Goal: Task Accomplishment & Management: Complete application form

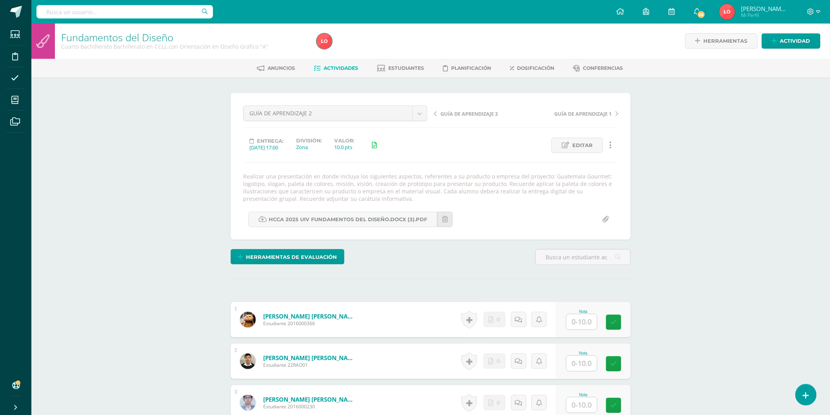
scroll to position [591, 0]
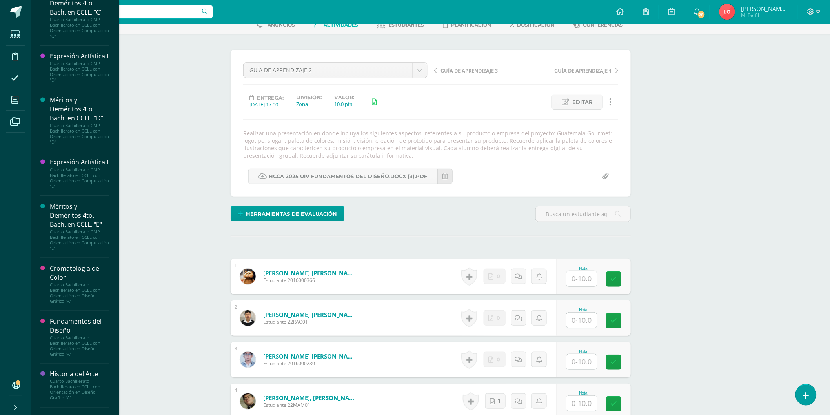
scroll to position [392, 0]
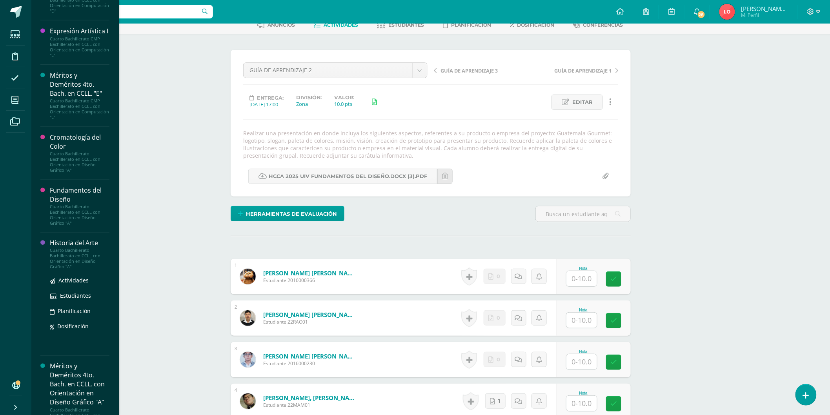
click at [67, 270] on div "Cuarto Bachillerato Bachillerato en CCLL con Orientación en Diseño Gráfico "A"" at bounding box center [80, 259] width 60 height 22
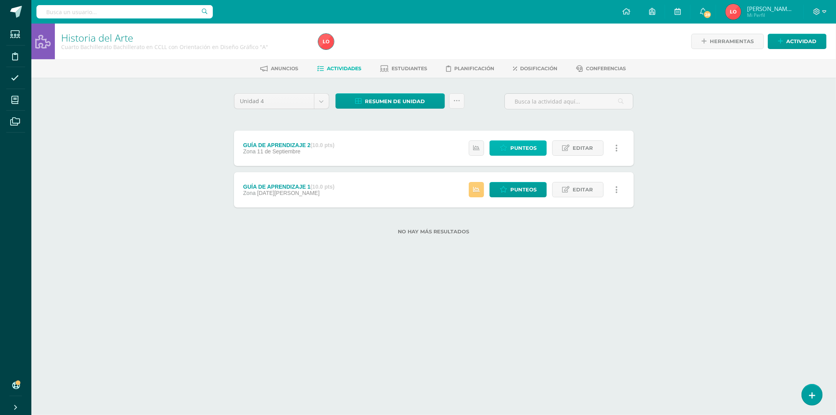
click at [527, 148] on span "Punteos" at bounding box center [524, 148] width 26 height 15
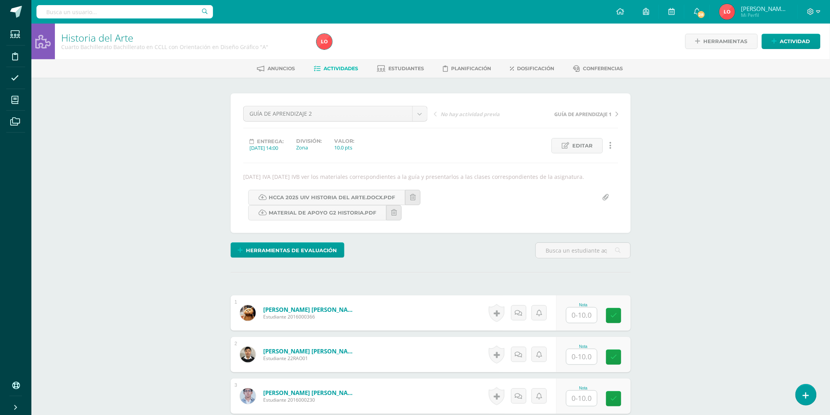
scroll to position [131, 0]
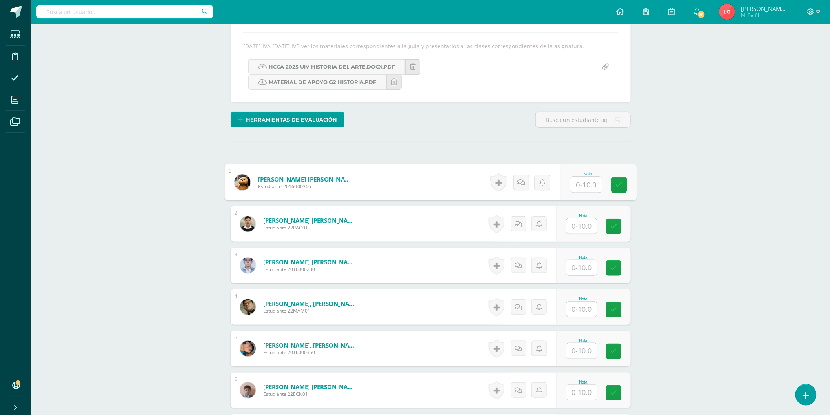
click at [585, 193] on input "text" at bounding box center [585, 185] width 31 height 16
type input "10"
type input "9"
type input "10"
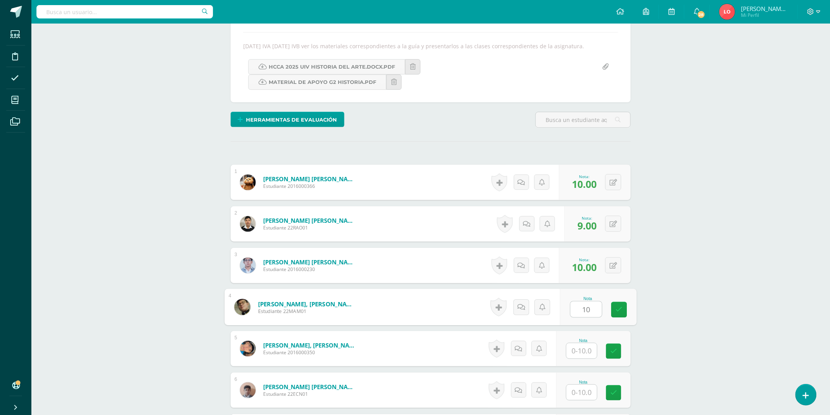
type input "10"
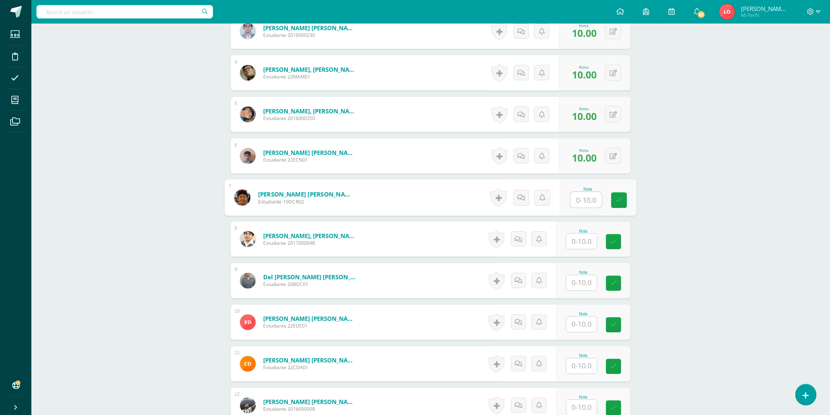
click at [590, 249] on input "text" at bounding box center [581, 241] width 31 height 15
type input "9"
type input "10"
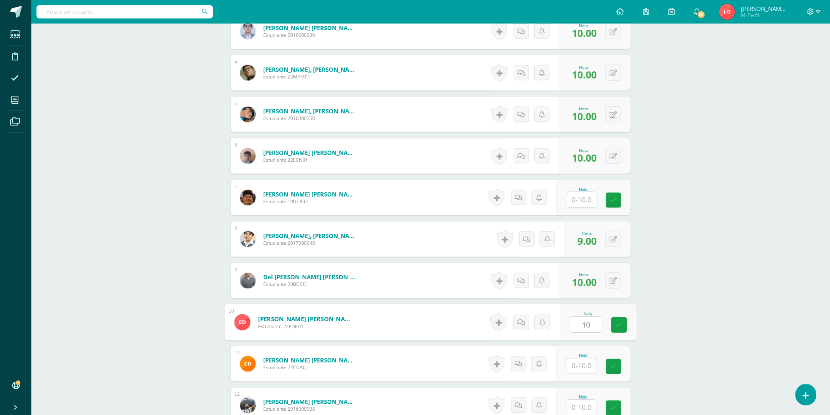
type input "10"
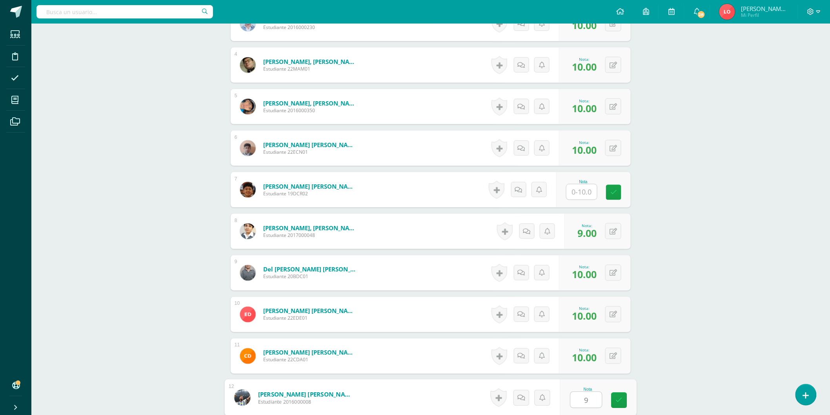
type input "9"
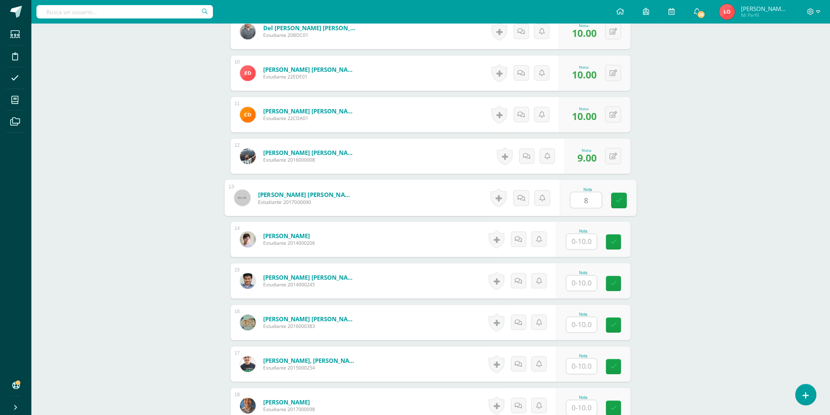
type input "8"
type input "10"
type input "8"
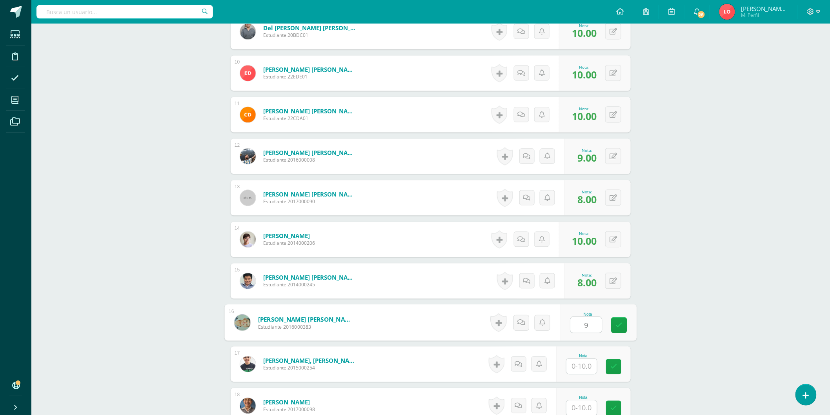
type input "9"
type input "10"
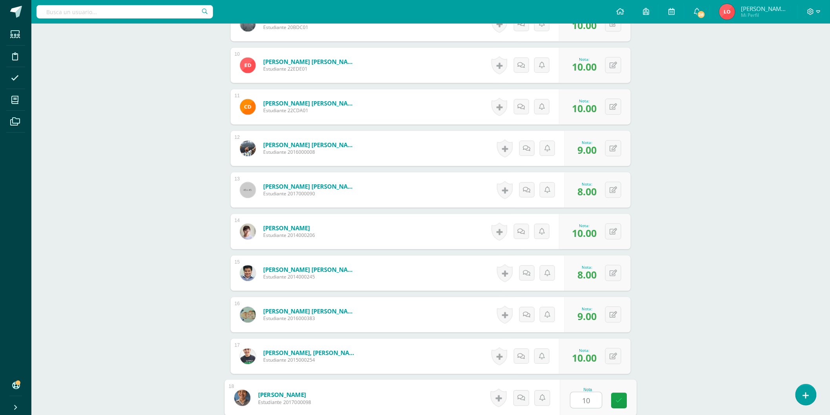
type input "10"
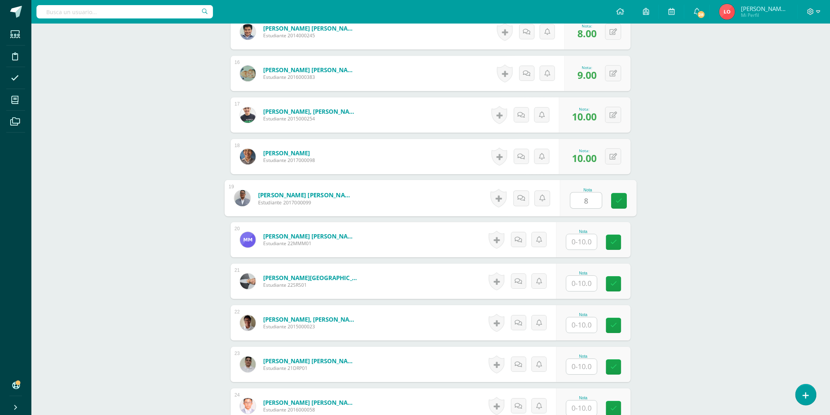
type input "8"
type input "10"
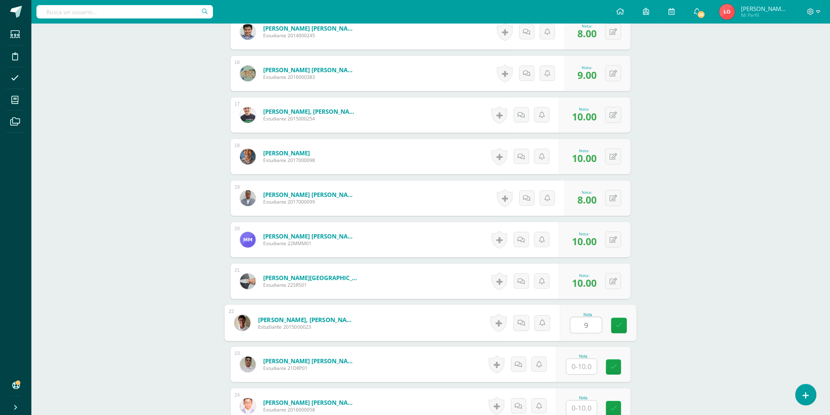
type input "9"
type input "8"
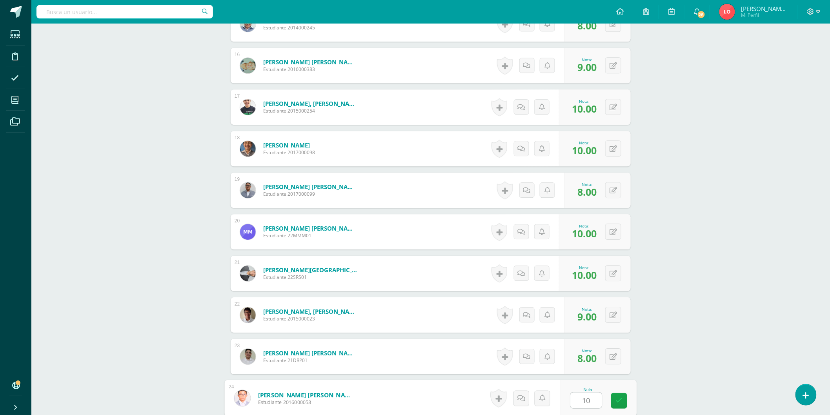
type input "10"
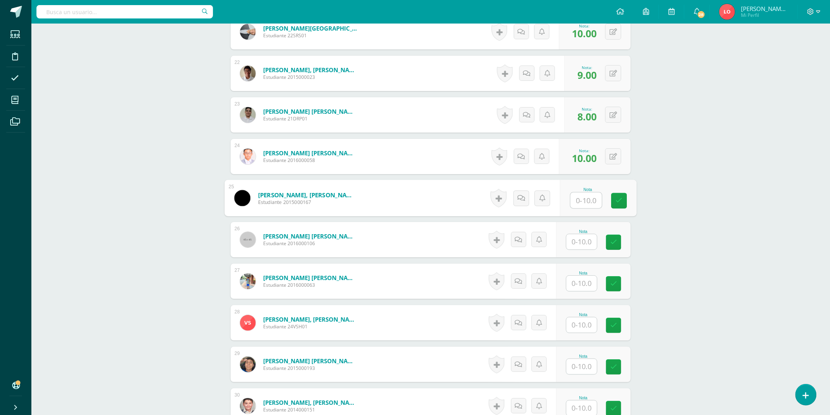
scroll to position [1200, 0]
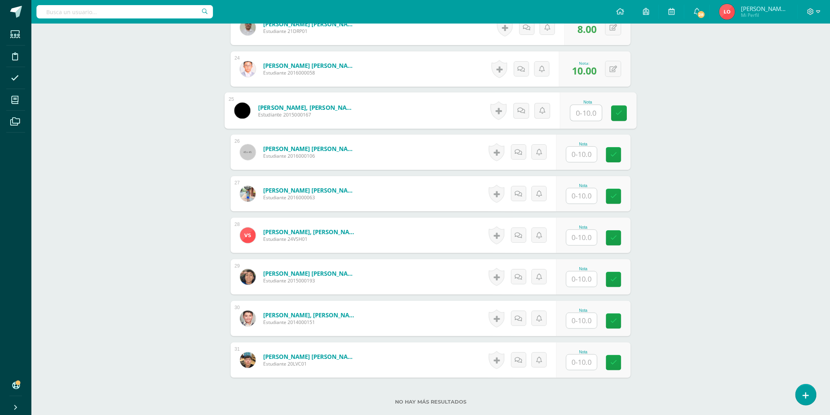
click at [589, 203] on input "text" at bounding box center [581, 195] width 31 height 15
type input "10"
type input "9"
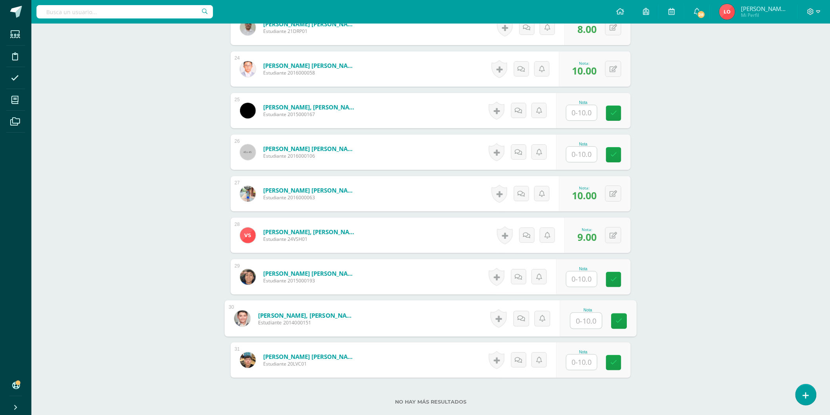
click at [589, 327] on input "text" at bounding box center [585, 321] width 31 height 16
type input "10"
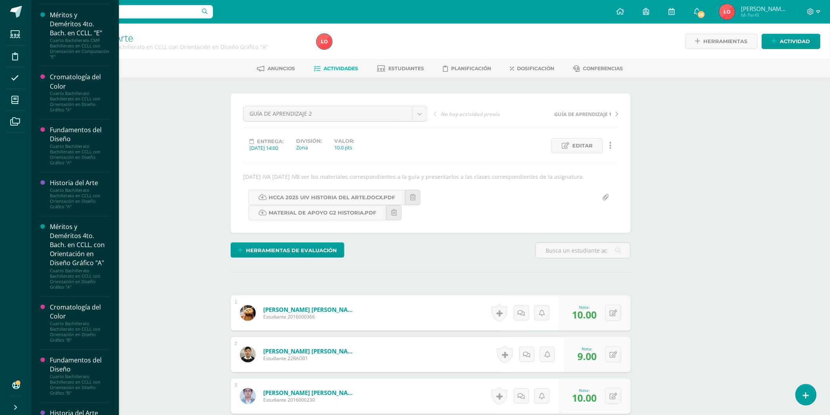
scroll to position [531, 0]
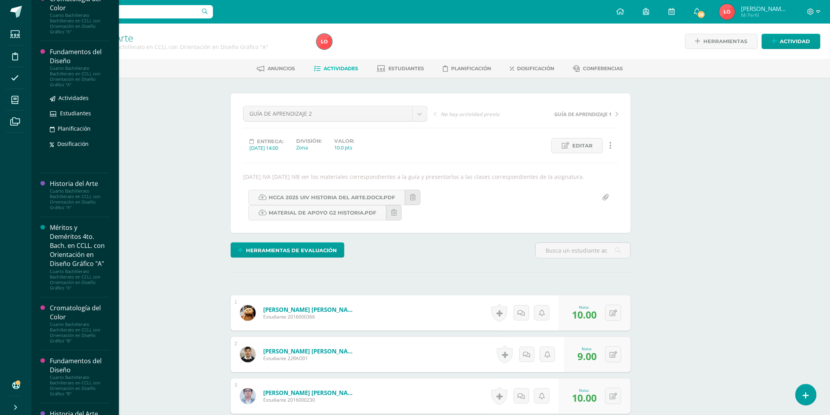
click at [73, 65] on div "Fundamentos del Diseño" at bounding box center [80, 56] width 60 height 18
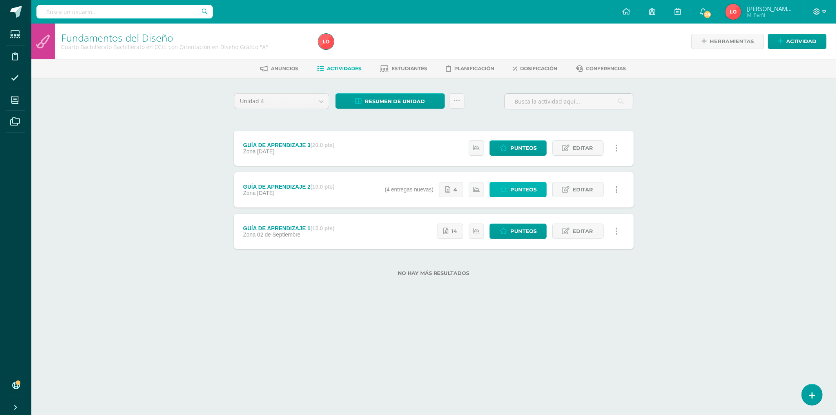
click at [522, 187] on span "Punteos" at bounding box center [524, 189] width 26 height 15
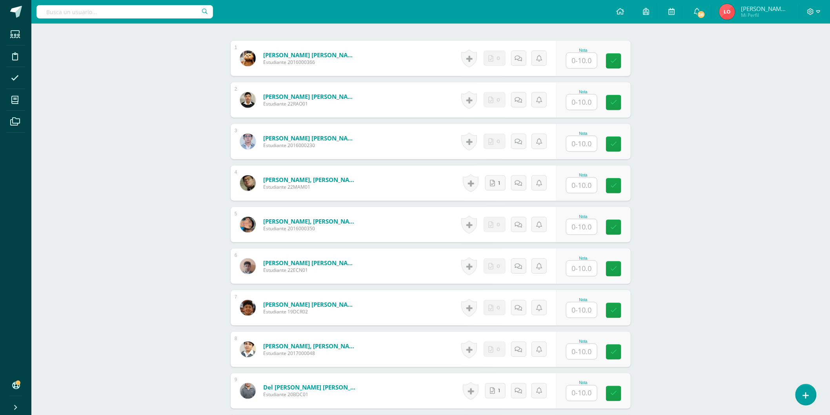
scroll to position [349, 0]
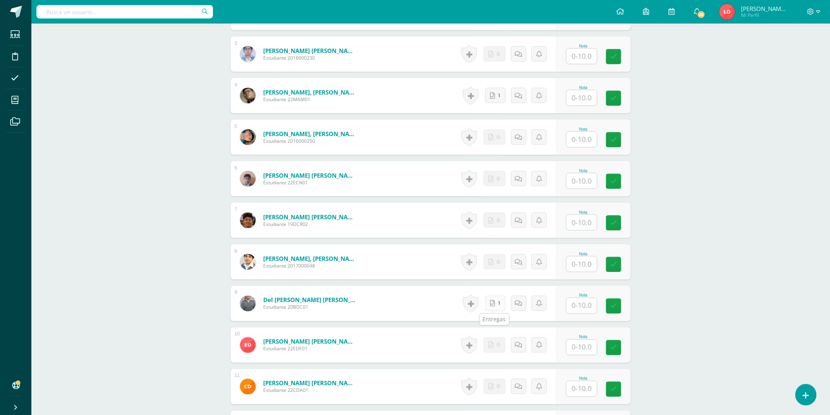
click at [492, 303] on icon at bounding box center [492, 303] width 5 height 7
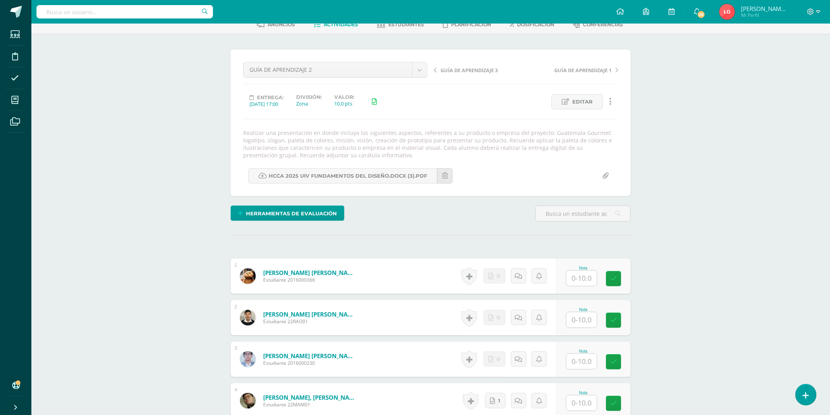
scroll to position [0, 0]
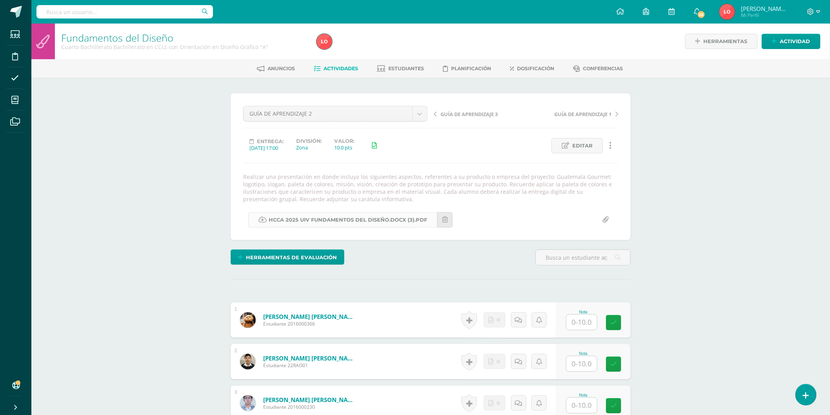
click at [286, 218] on link "HCCA 2025 UIV FUNDAMENTOS DEL DISEÑO.docx (3).pdf" at bounding box center [342, 219] width 189 height 15
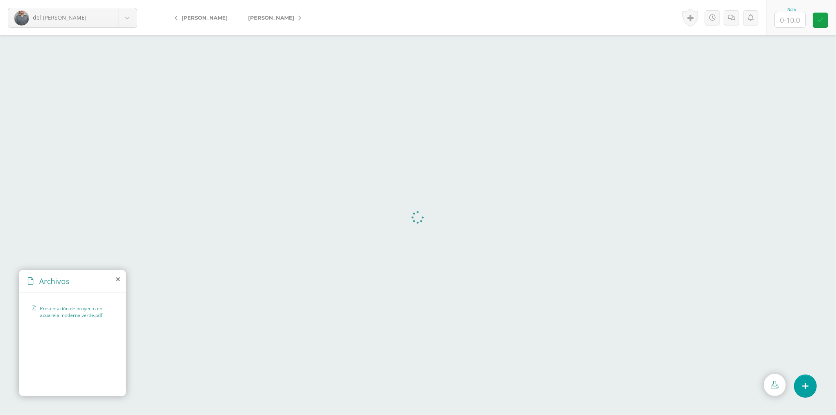
click at [118, 277] on icon at bounding box center [118, 279] width 4 height 6
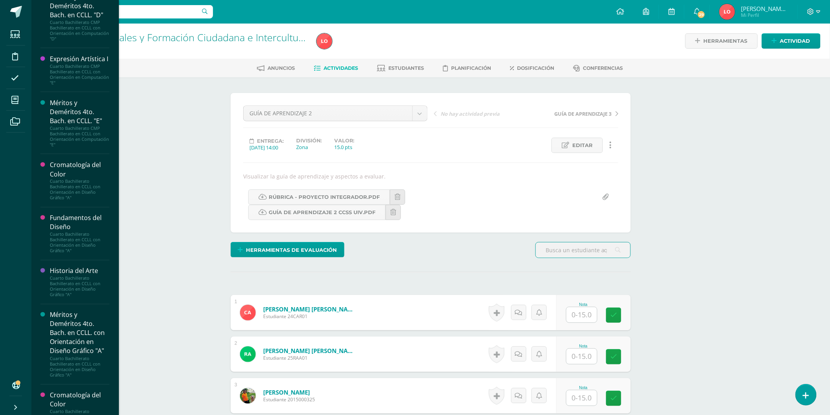
scroll to position [531, 0]
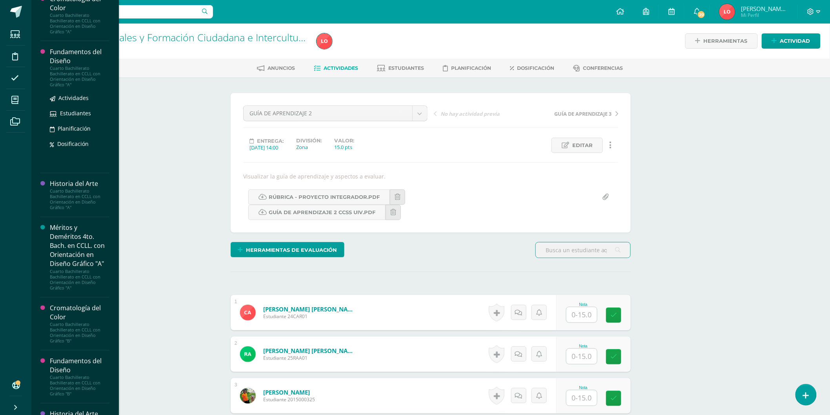
click at [59, 87] on div "Cuarto Bachillerato Bachillerato en CCLL con Orientación en Diseño Gráfico "A"" at bounding box center [80, 76] width 60 height 22
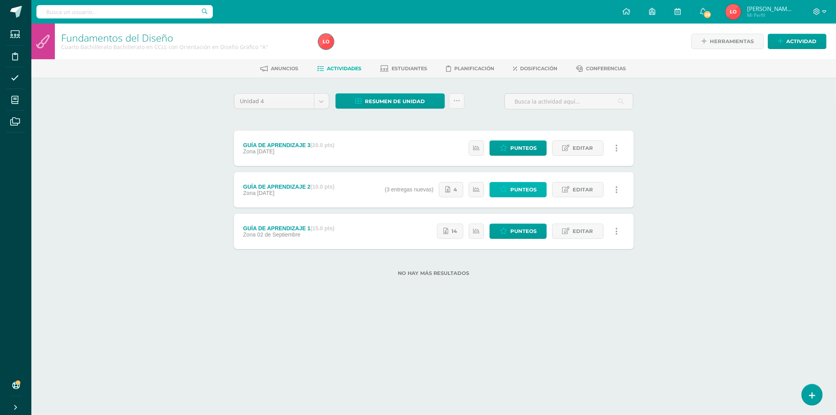
click at [496, 188] on link "Punteos" at bounding box center [518, 189] width 57 height 15
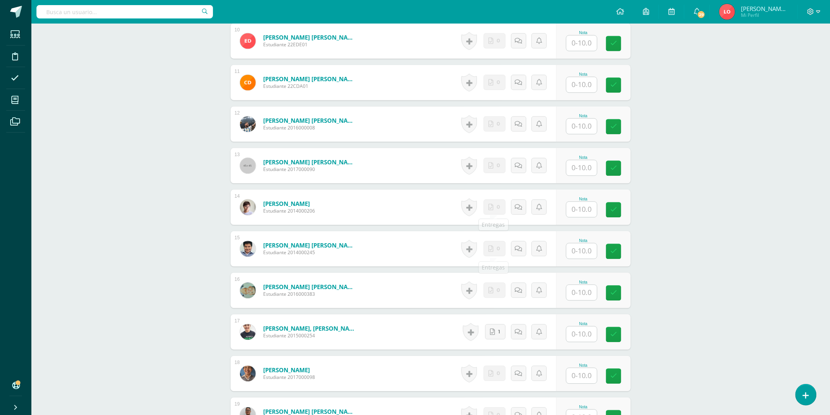
scroll to position [697, 0]
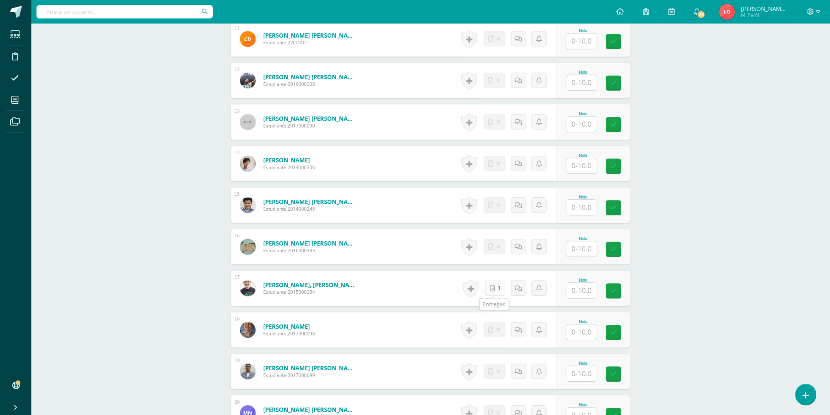
click at [495, 291] on link "1" at bounding box center [495, 287] width 20 height 15
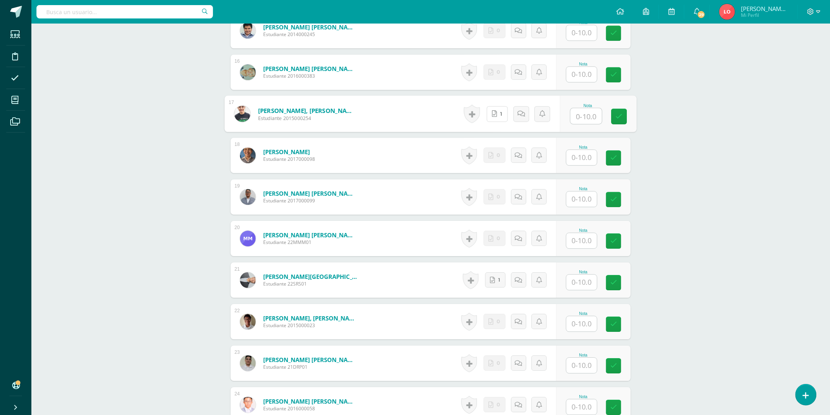
scroll to position [1002, 0]
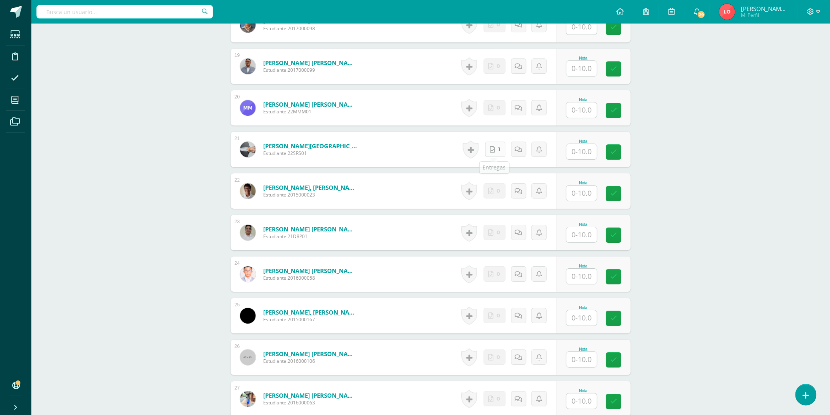
click at [488, 143] on link "1" at bounding box center [495, 149] width 20 height 15
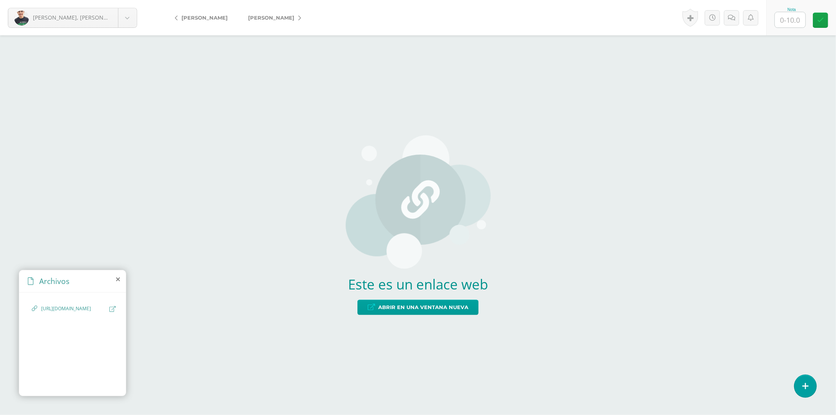
click at [112, 308] on icon at bounding box center [112, 309] width 6 height 6
click at [117, 309] on div "[URL][DOMAIN_NAME]" at bounding box center [72, 343] width 107 height 100
click at [114, 307] on icon at bounding box center [112, 309] width 6 height 6
